Goal: Transaction & Acquisition: Purchase product/service

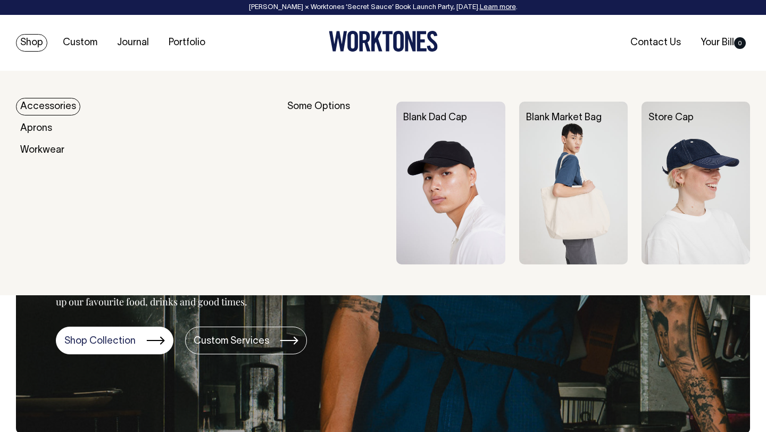
click at [32, 45] on link "Shop" at bounding box center [31, 43] width 31 height 18
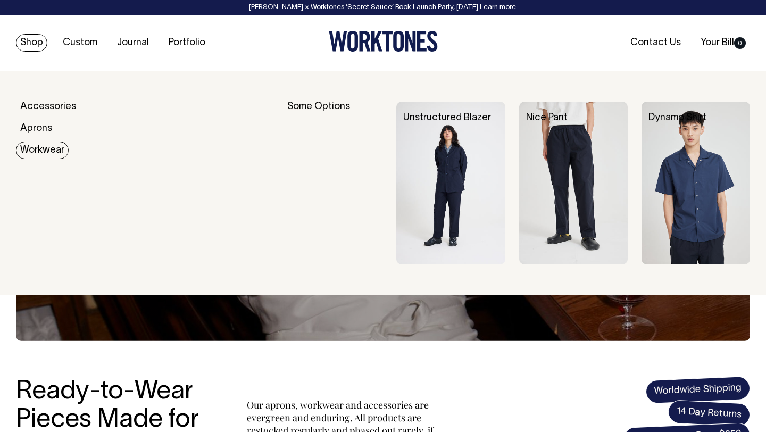
click at [26, 143] on link "Workwear" at bounding box center [42, 150] width 53 height 18
click at [38, 153] on link "Workwear" at bounding box center [42, 150] width 53 height 18
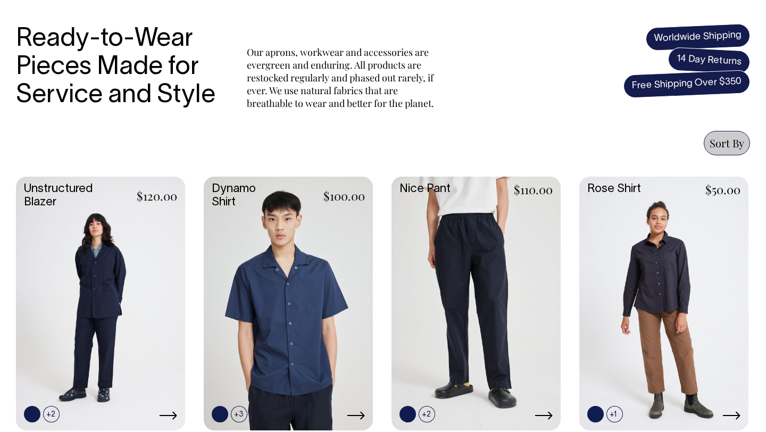
scroll to position [353, 0]
click at [465, 253] on link at bounding box center [475, 303] width 169 height 252
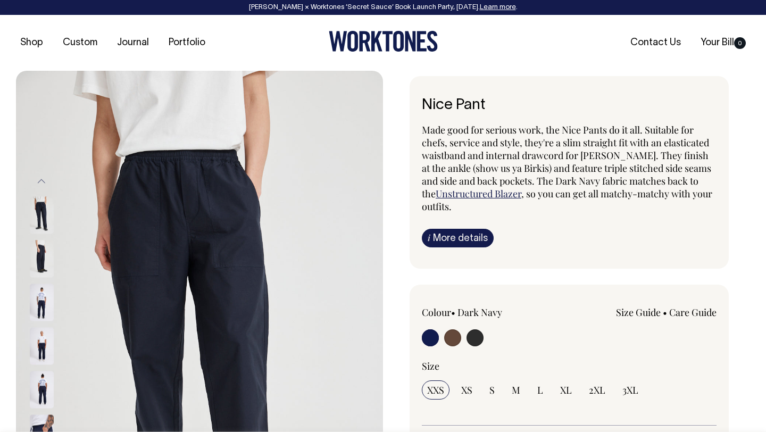
click at [475, 341] on input "radio" at bounding box center [474, 337] width 17 height 17
radio input "true"
select select "Charcoal"
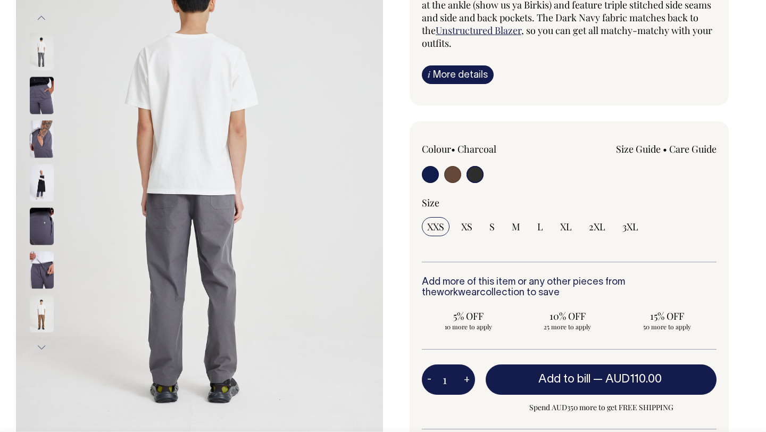
scroll to position [164, 0]
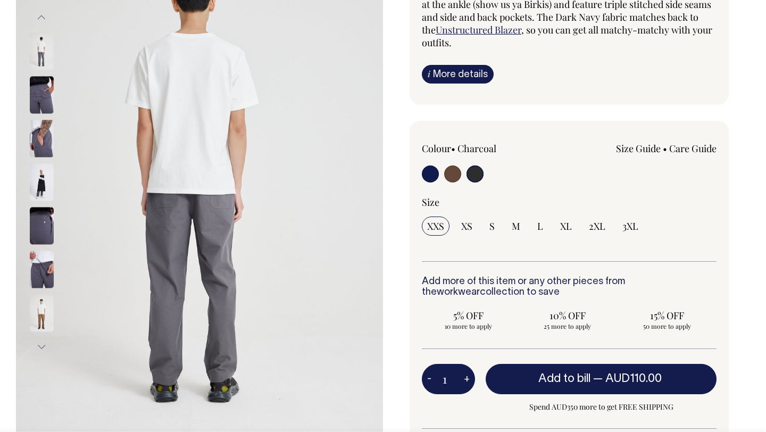
click at [477, 173] on input "radio" at bounding box center [474, 173] width 17 height 17
click at [424, 166] on label at bounding box center [430, 175] width 17 height 20
click at [424, 166] on input "radio" at bounding box center [430, 173] width 17 height 17
radio input "true"
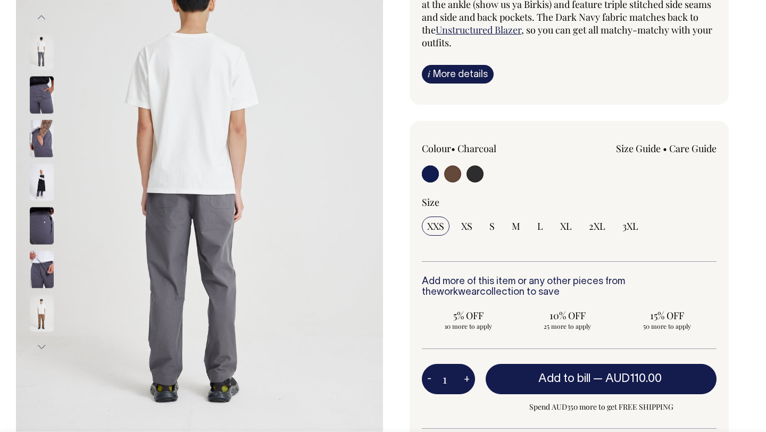
select select "Dark Navy"
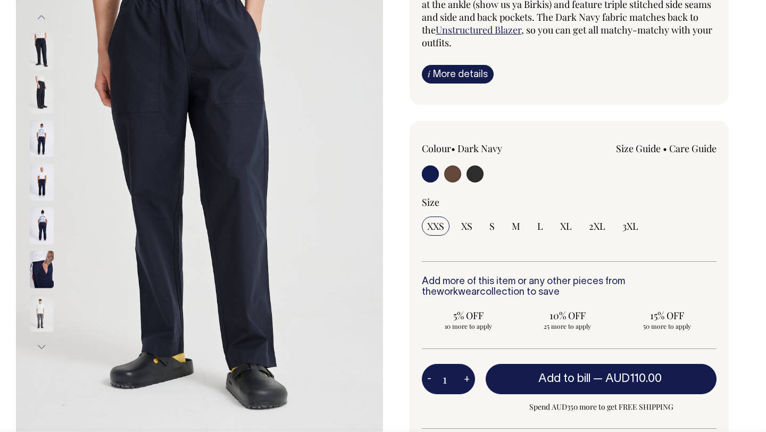
click at [452, 173] on input "radio" at bounding box center [452, 173] width 17 height 17
radio input "true"
radio input "false"
radio input "true"
select select "Chocolate"
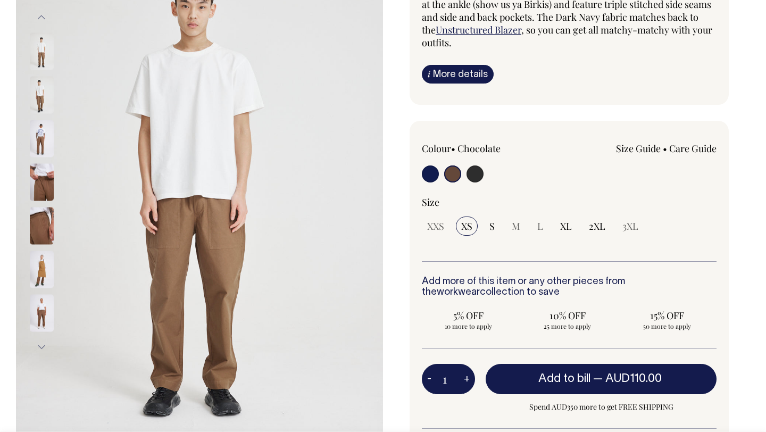
click at [433, 177] on input "radio" at bounding box center [430, 173] width 17 height 17
radio input "true"
select select "Dark Navy"
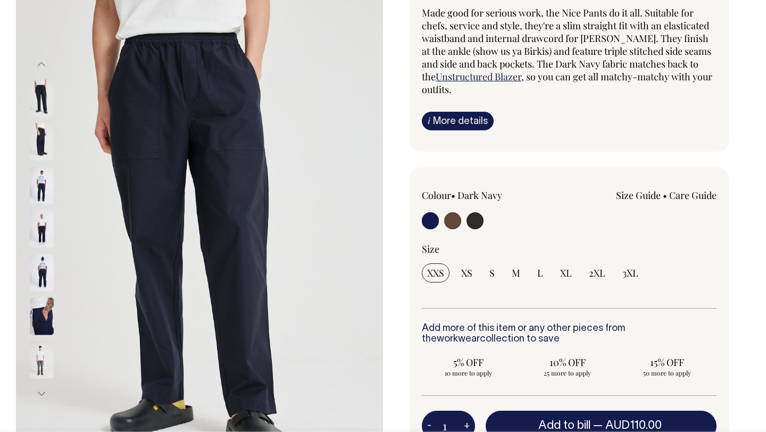
click at [632, 195] on link "Size Guide" at bounding box center [638, 195] width 45 height 13
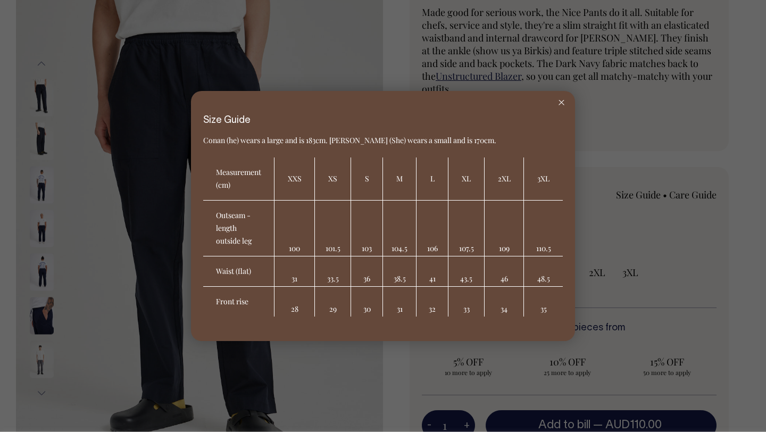
scroll to position [118, 0]
click at [564, 100] on icon at bounding box center [561, 102] width 6 height 5
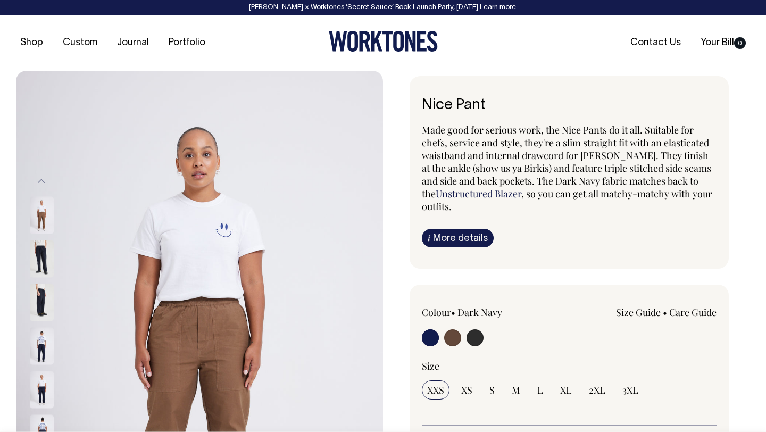
scroll to position [0, 0]
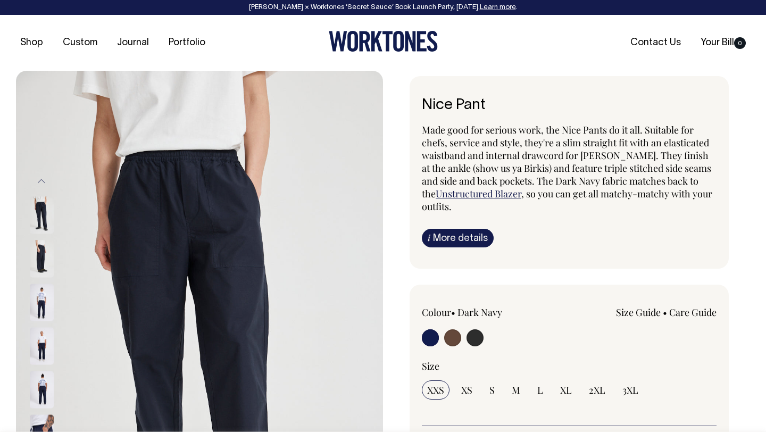
click at [433, 345] on label at bounding box center [430, 339] width 17 height 20
click at [433, 345] on input "radio" at bounding box center [430, 337] width 17 height 17
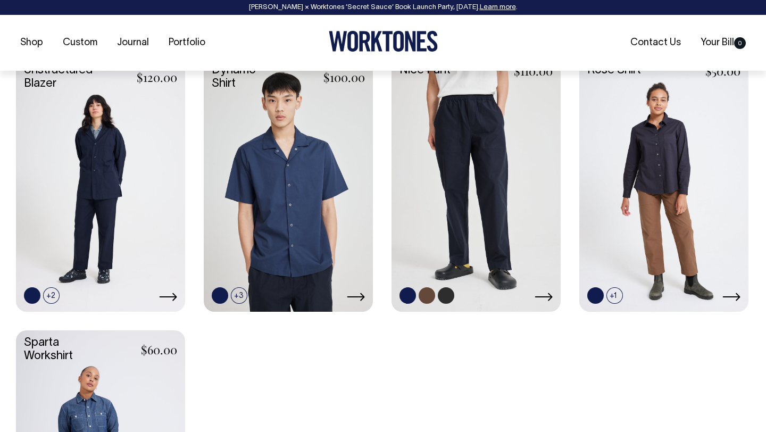
click at [455, 196] on link at bounding box center [475, 184] width 169 height 252
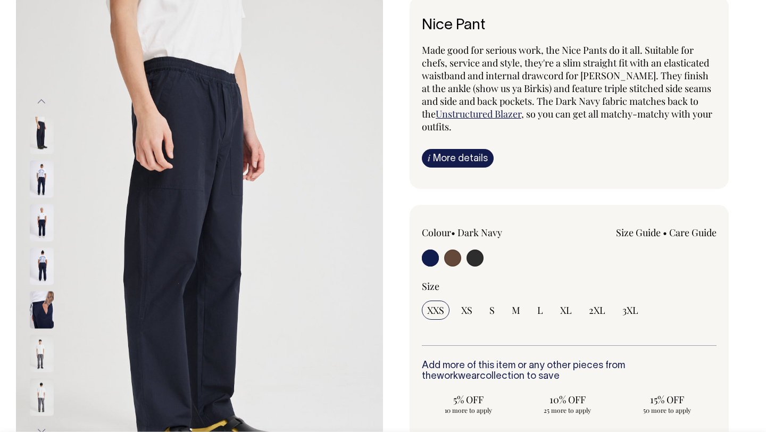
click at [427, 255] on input "radio" at bounding box center [430, 257] width 17 height 17
click at [472, 257] on input "radio" at bounding box center [474, 257] width 17 height 17
radio input "true"
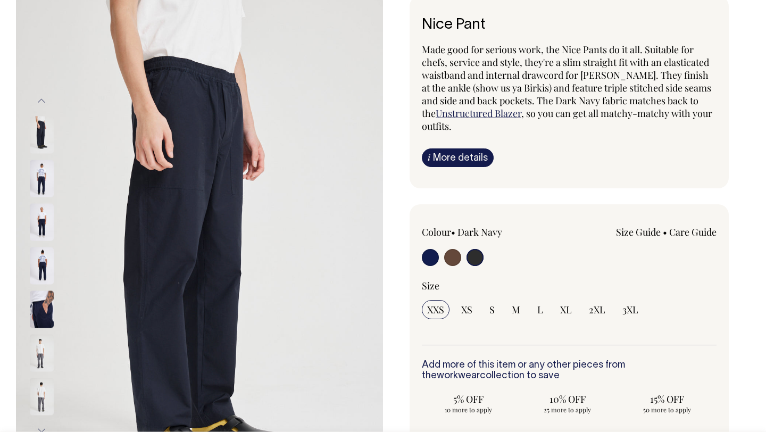
select select "Charcoal"
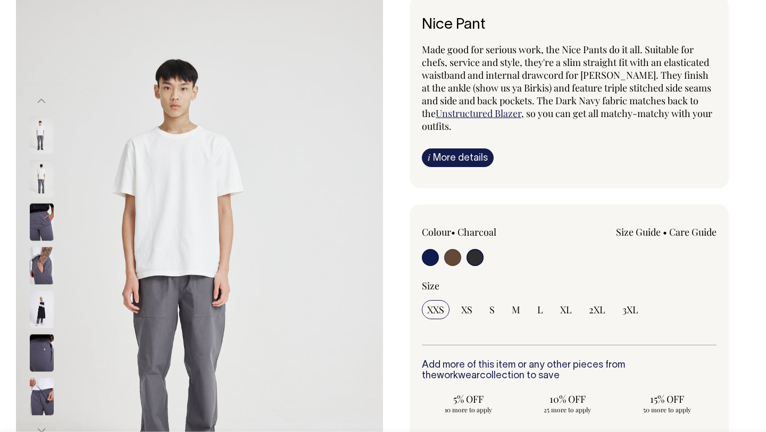
click at [448, 255] on input "radio" at bounding box center [452, 257] width 17 height 17
radio input "true"
radio input "false"
radio input "true"
select select "Chocolate"
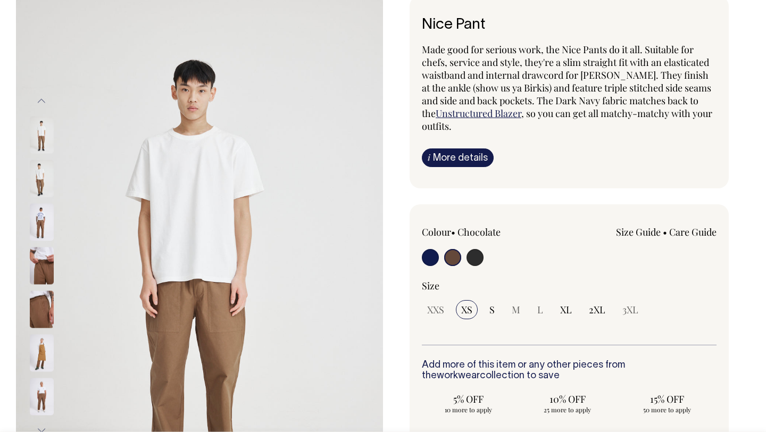
click at [427, 258] on input "radio" at bounding box center [430, 257] width 17 height 17
radio input "true"
select select "Dark Navy"
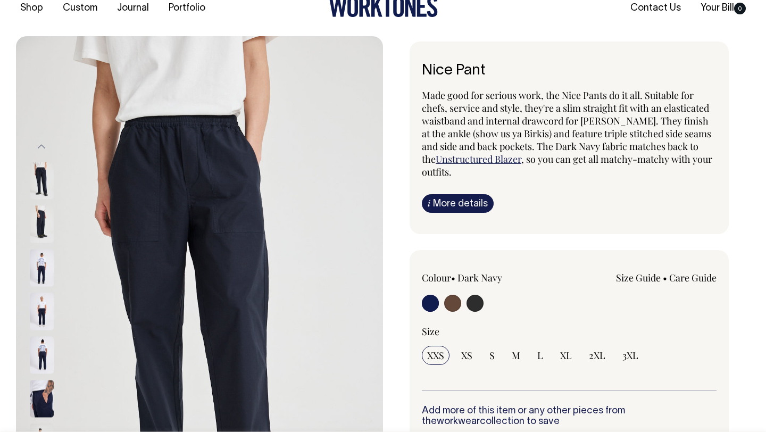
scroll to position [34, 0]
click at [681, 277] on link "Care Guide" at bounding box center [692, 278] width 47 height 13
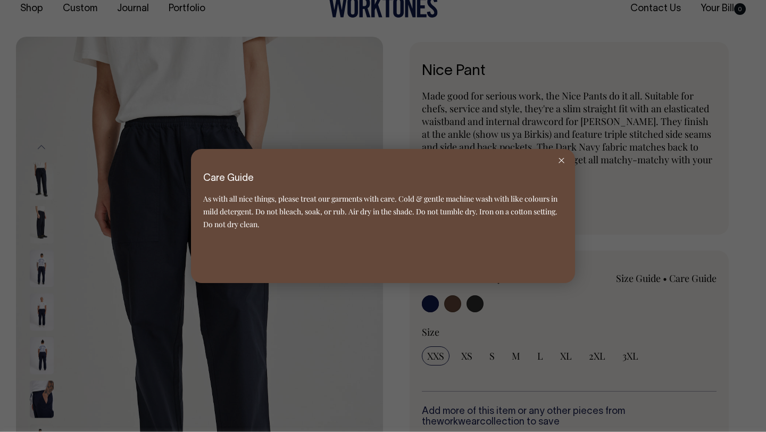
click at [564, 162] on div at bounding box center [561, 160] width 27 height 23
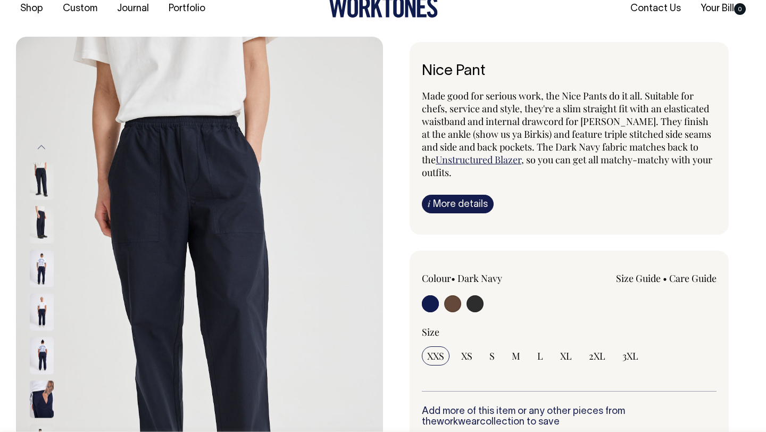
click at [639, 280] on link "Size Guide" at bounding box center [638, 278] width 45 height 13
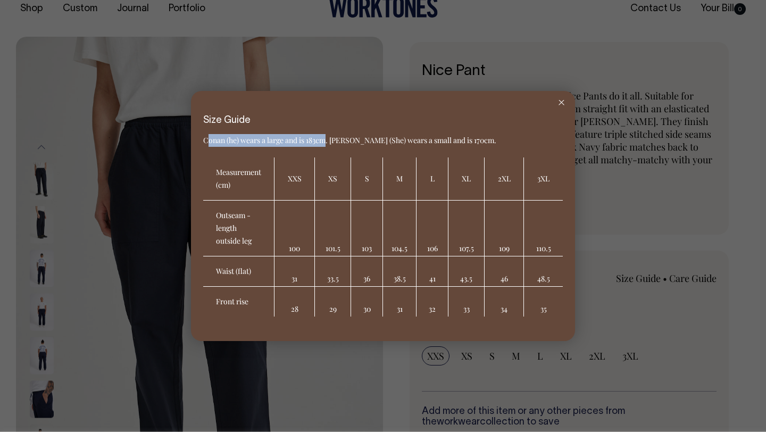
drag, startPoint x: 207, startPoint y: 143, endPoint x: 328, endPoint y: 139, distance: 121.3
click at [328, 139] on span "Conan (he) wears a large and is 183cm. [PERSON_NAME] (She) wears a small and is…" at bounding box center [349, 140] width 293 height 10
click at [526, 125] on h6 "Size Guide" at bounding box center [383, 120] width 360 height 11
click at [558, 99] on div at bounding box center [561, 102] width 27 height 23
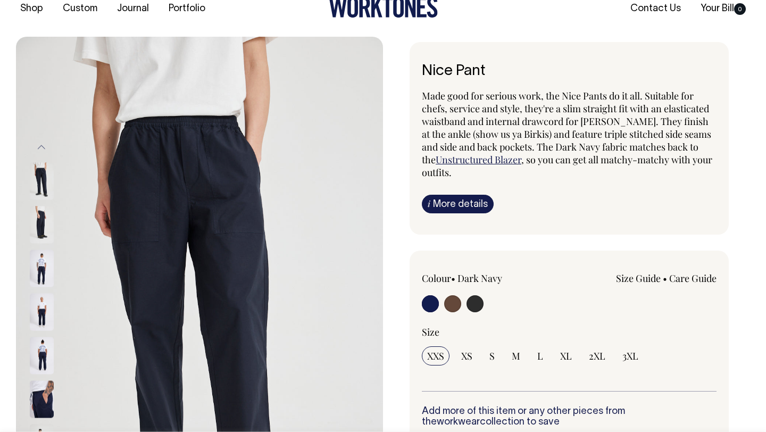
click at [631, 280] on link "Size Guide" at bounding box center [638, 278] width 45 height 13
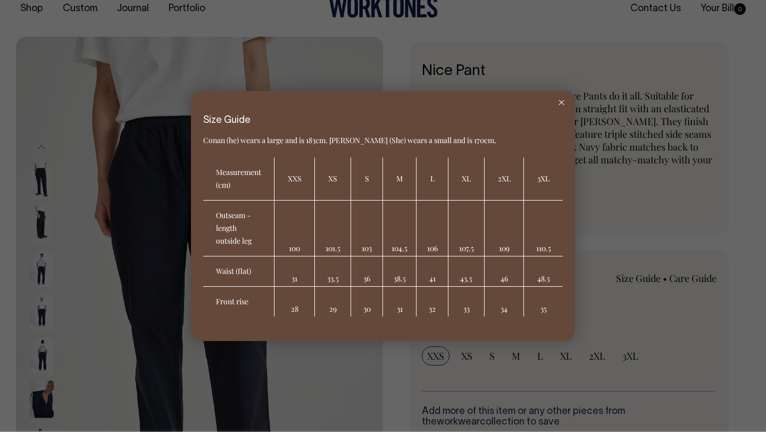
click at [561, 100] on icon at bounding box center [561, 102] width 6 height 5
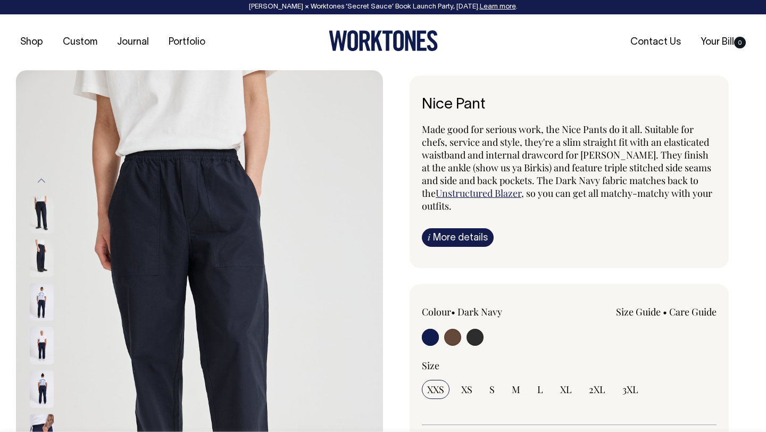
scroll to position [0, 0]
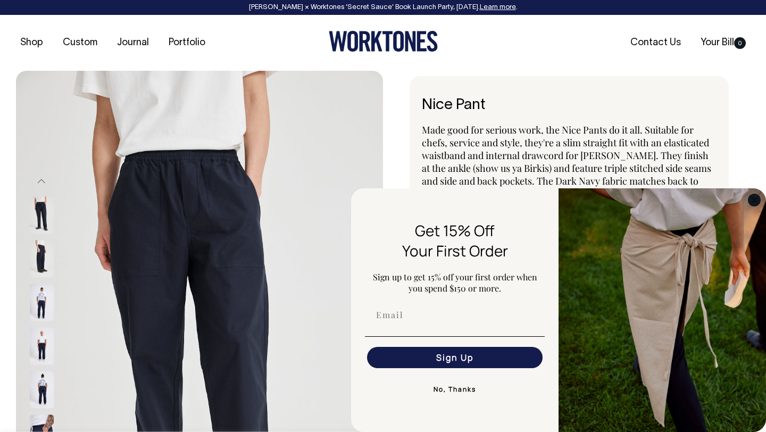
click at [756, 205] on circle "Close dialog" at bounding box center [754, 200] width 12 height 12
